Goal: Task Accomplishment & Management: Manage account settings

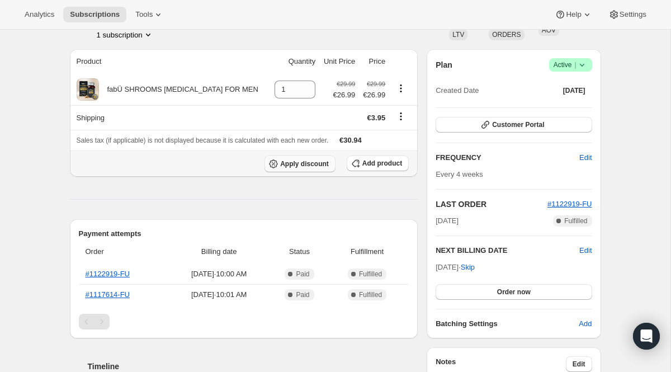
scroll to position [99, 0]
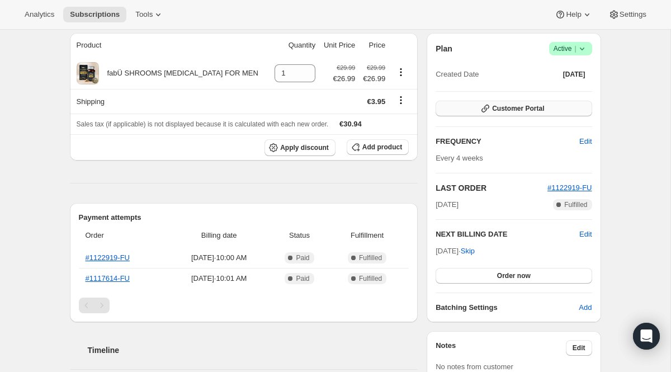
click at [524, 116] on button "Customer Portal" at bounding box center [513, 109] width 156 height 16
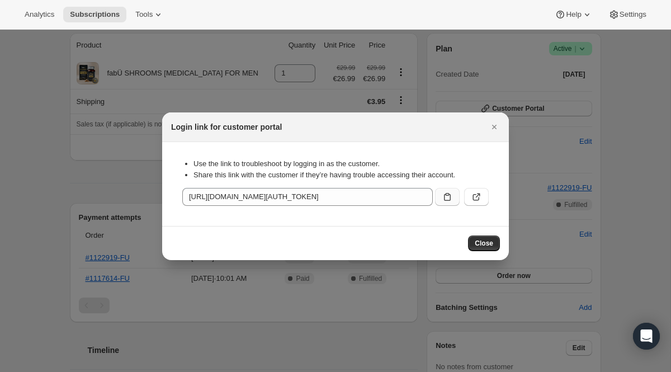
click at [441, 200] on button ":rc0:" at bounding box center [447, 197] width 25 height 18
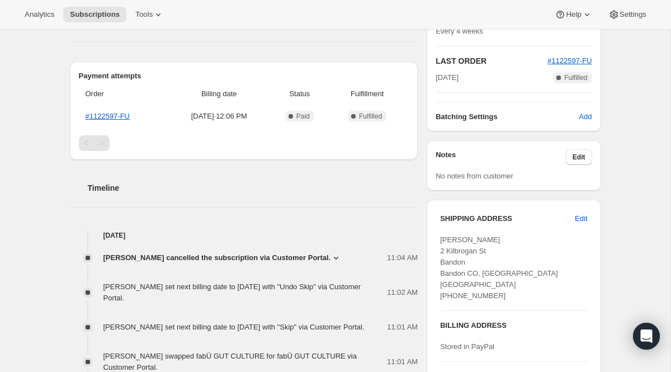
scroll to position [264, 0]
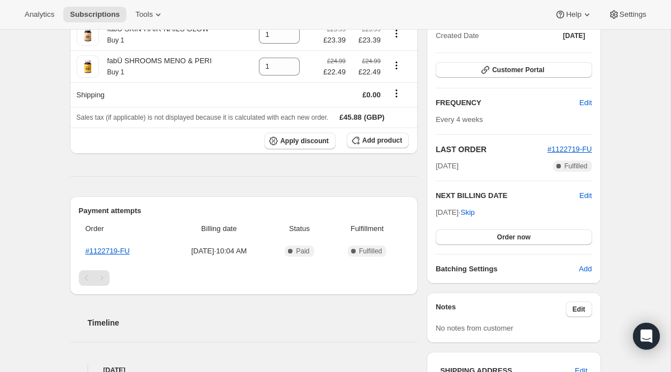
scroll to position [137, 0]
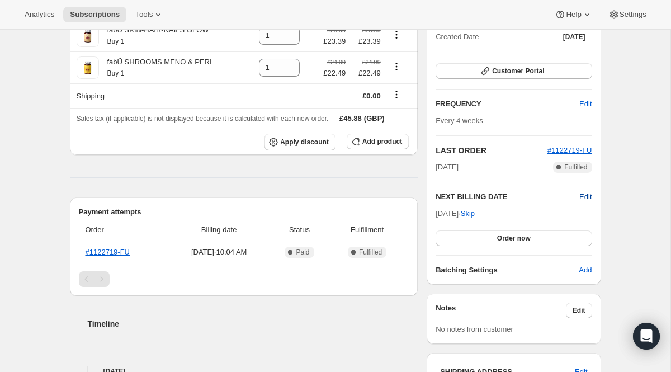
click at [587, 197] on span "Edit" at bounding box center [585, 196] width 12 height 11
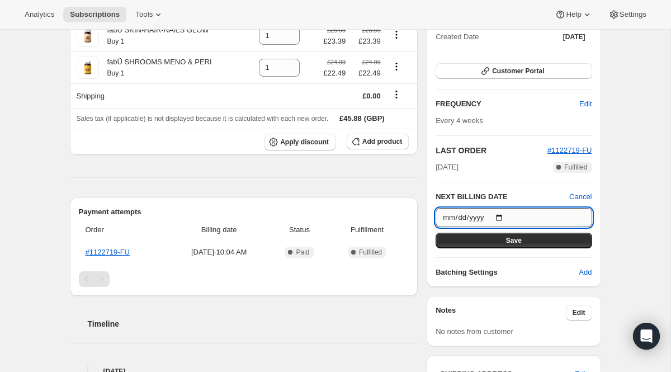
click at [503, 216] on input "[DATE]" at bounding box center [513, 217] width 156 height 19
type input "[DATE]"
click at [520, 241] on span "Save" at bounding box center [514, 240] width 16 height 9
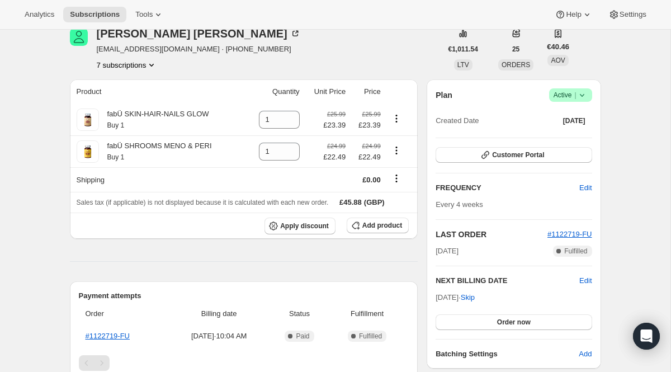
scroll to position [104, 0]
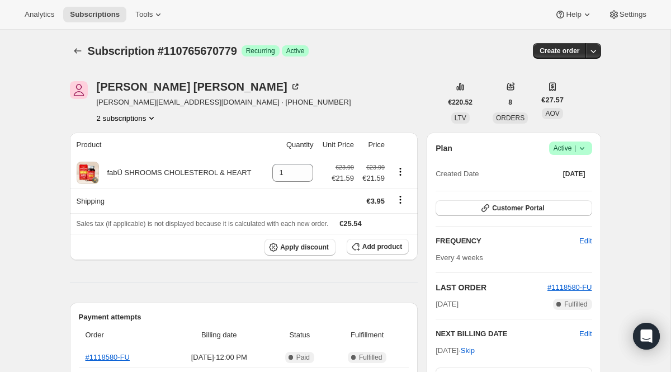
click at [572, 151] on span "Active |" at bounding box center [570, 148] width 34 height 11
click at [550, 184] on span "Cancel subscription" at bounding box center [566, 189] width 63 height 11
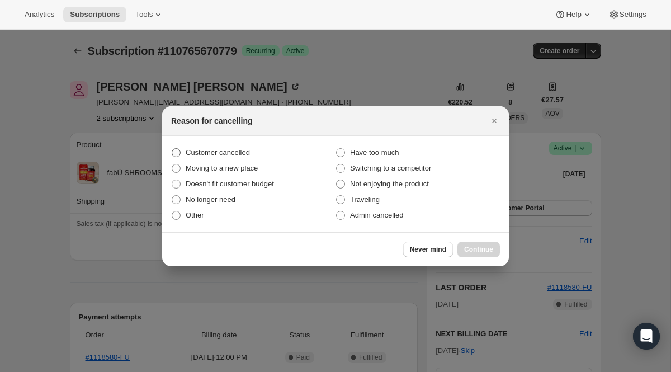
click at [248, 145] on label "Customer cancelled" at bounding box center [253, 153] width 164 height 16
click at [172, 148] on input "Customer cancelled" at bounding box center [172, 148] width 1 height 1
radio input "true"
click at [491, 250] on span "Continue" at bounding box center [478, 249] width 29 height 9
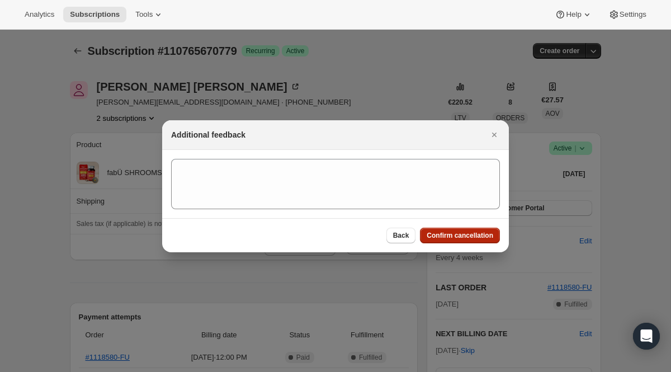
click at [459, 233] on span "Confirm cancellation" at bounding box center [459, 235] width 67 height 9
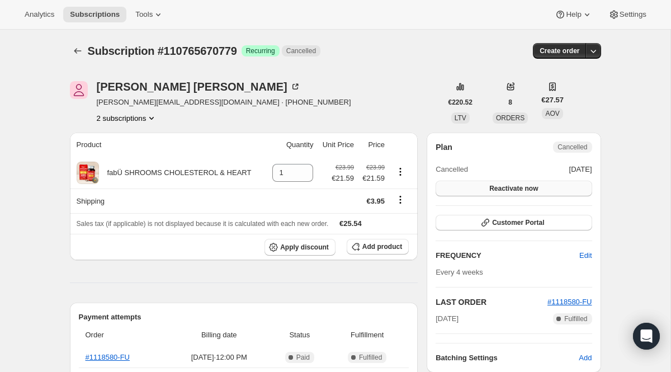
click at [534, 193] on span "Reactivate now" at bounding box center [513, 188] width 49 height 9
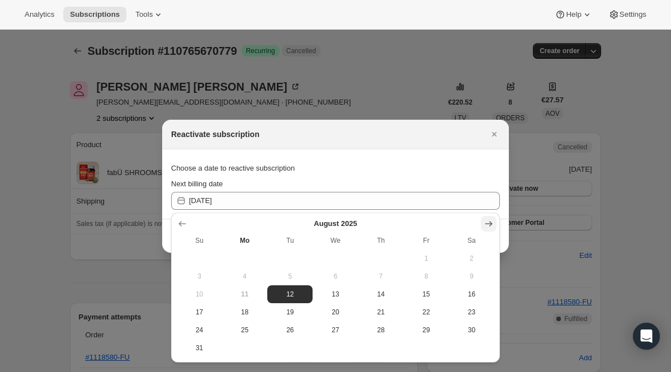
click at [491, 218] on icon "Show next month, September 2025" at bounding box center [488, 223] width 11 height 11
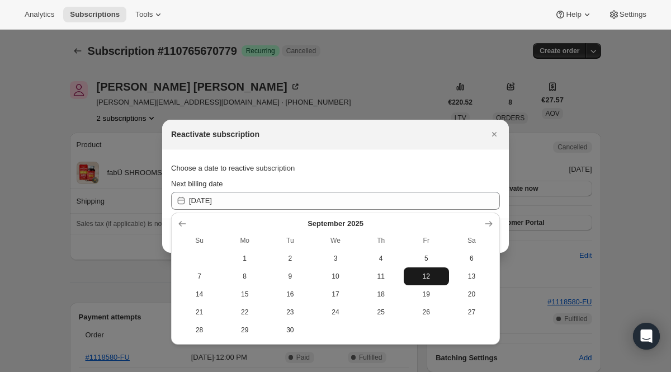
click at [417, 273] on span "12" at bounding box center [426, 276] width 36 height 9
type input "[DATE]"
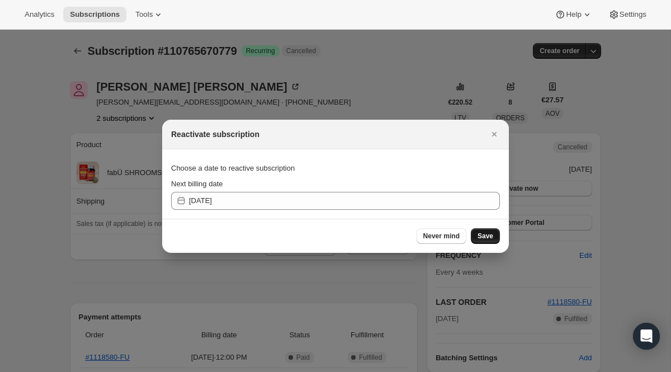
click at [487, 234] on span "Save" at bounding box center [485, 235] width 16 height 9
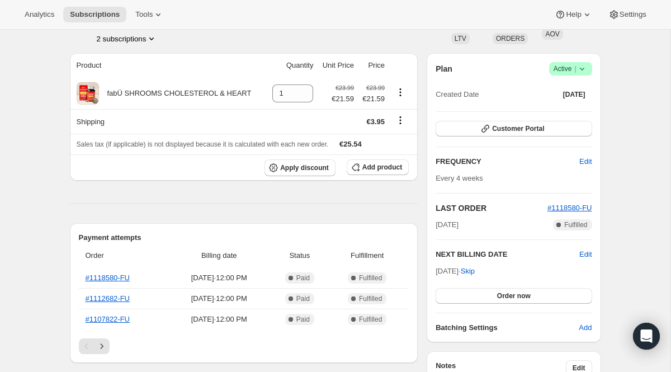
scroll to position [124, 0]
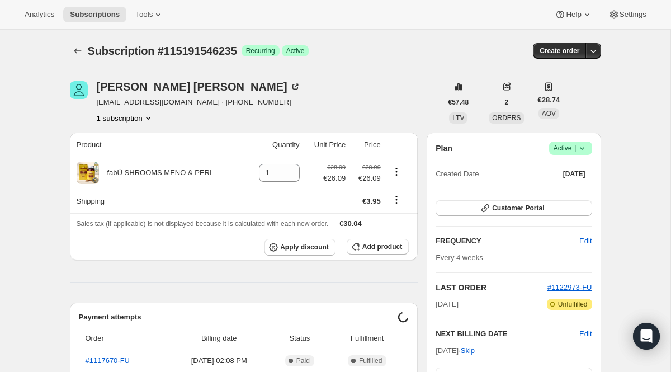
click at [558, 150] on span "Active |" at bounding box center [570, 148] width 34 height 11
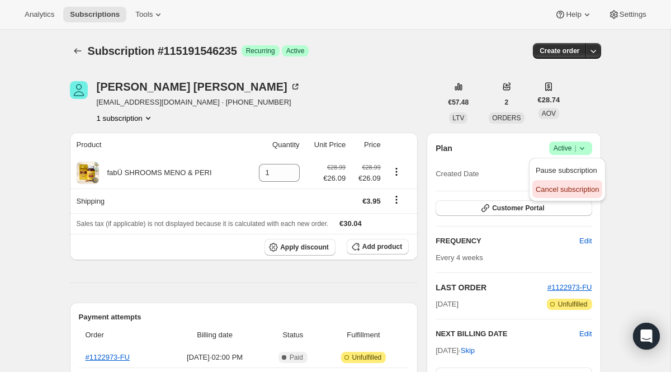
click at [541, 188] on span "Cancel subscription" at bounding box center [566, 189] width 63 height 8
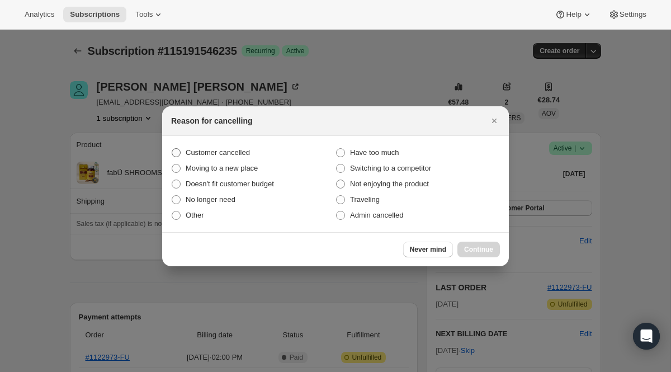
click at [281, 155] on label "Customer cancelled" at bounding box center [253, 153] width 164 height 16
click at [172, 149] on input "Customer cancelled" at bounding box center [172, 148] width 1 height 1
radio input "true"
click at [462, 247] on button "Continue" at bounding box center [478, 249] width 42 height 16
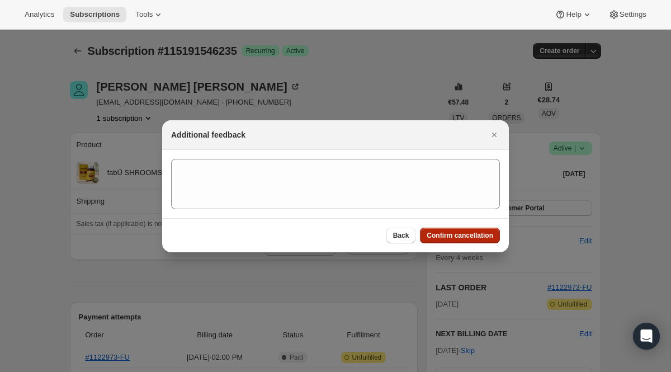
click at [462, 233] on span "Confirm cancellation" at bounding box center [459, 235] width 67 height 9
